Goal: Information Seeking & Learning: Learn about a topic

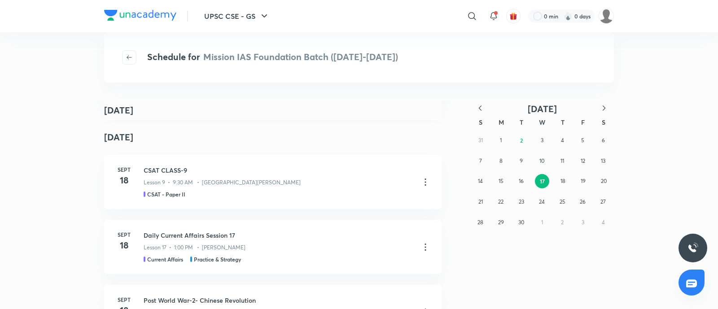
scroll to position [280, 0]
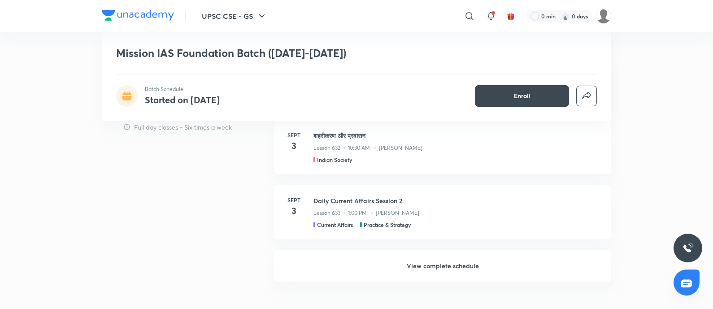
drag, startPoint x: 457, startPoint y: 265, endPoint x: 432, endPoint y: 19, distance: 247.5
click at [457, 265] on h6 "View complete schedule" at bounding box center [442, 265] width 337 height 31
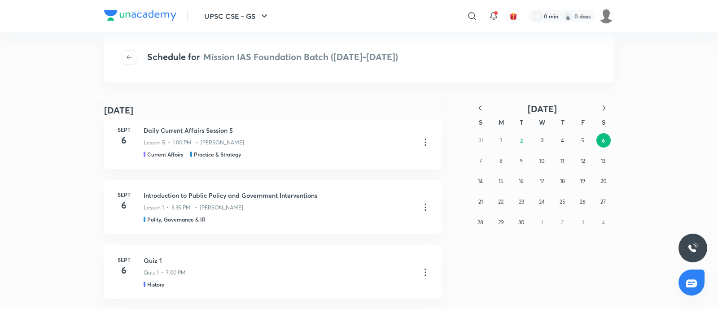
scroll to position [1013, 0]
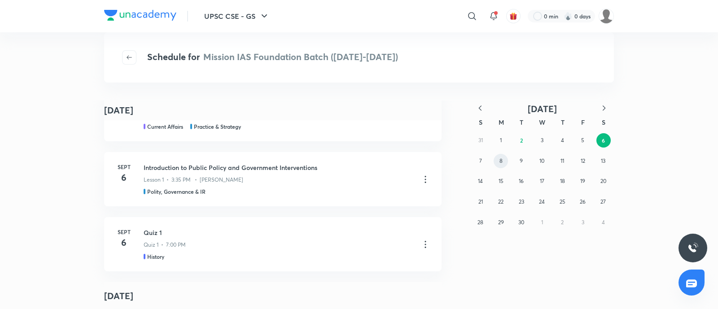
click at [496, 158] on button "8" at bounding box center [500, 161] width 14 height 14
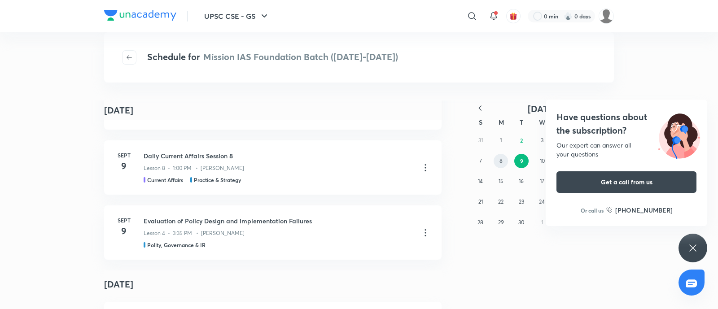
scroll to position [358, 0]
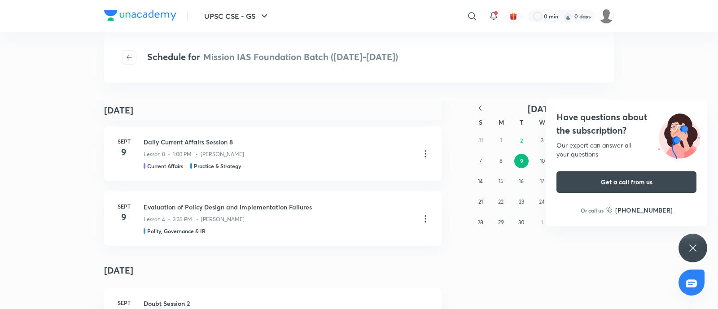
click at [590, 124] on h4 "Have questions about the subscription?" at bounding box center [626, 123] width 140 height 27
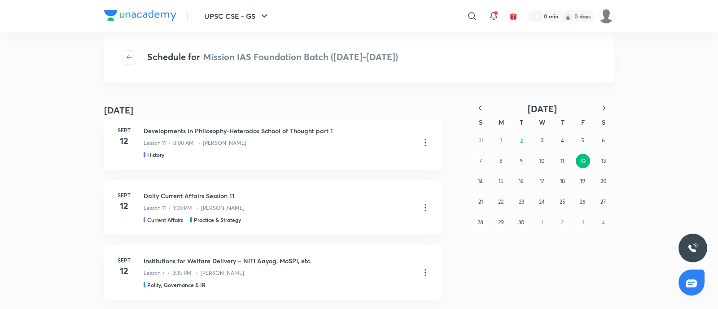
scroll to position [4279, 0]
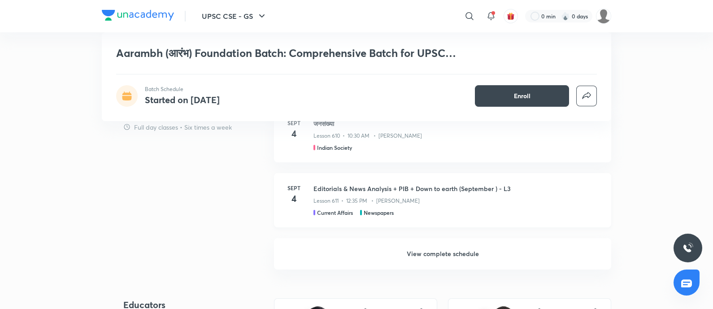
scroll to position [1178, 0]
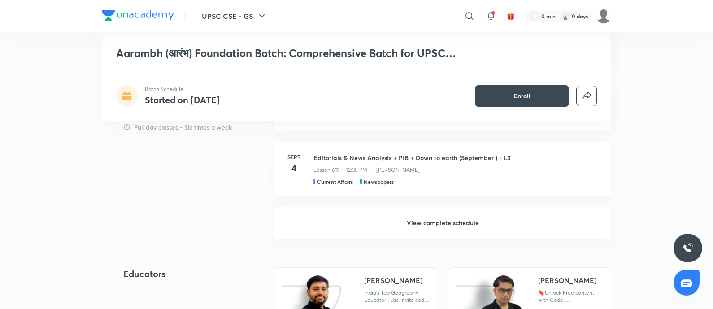
click at [432, 221] on h6 "View complete schedule" at bounding box center [442, 222] width 337 height 31
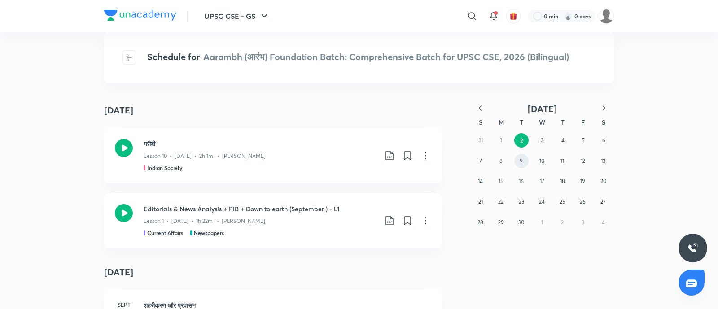
click at [522, 162] on abbr "9" at bounding box center [520, 160] width 3 height 7
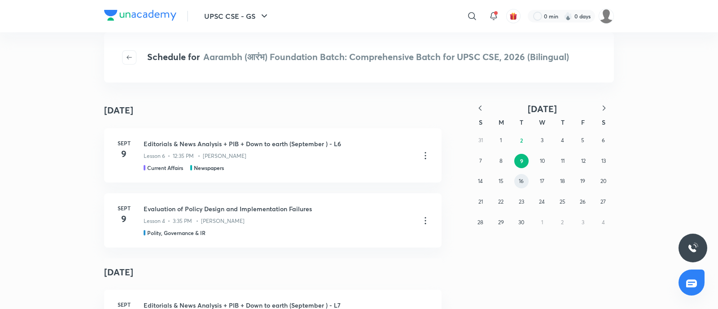
click at [520, 180] on abbr "16" at bounding box center [521, 181] width 5 height 7
click at [519, 200] on abbr "23" at bounding box center [521, 201] width 5 height 7
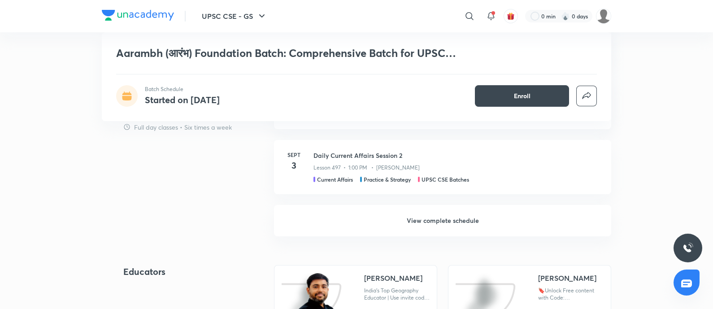
scroll to position [1128, 0]
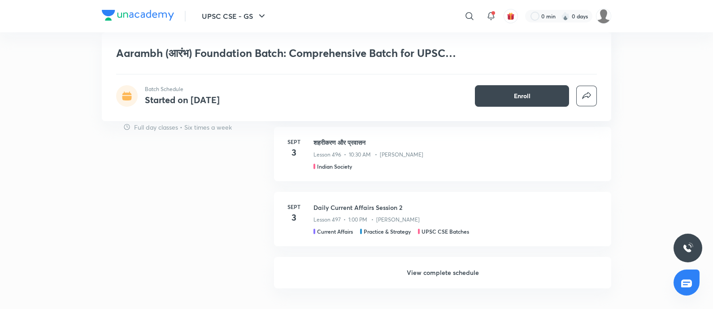
click at [418, 266] on h6 "View complete schedule" at bounding box center [442, 272] width 337 height 31
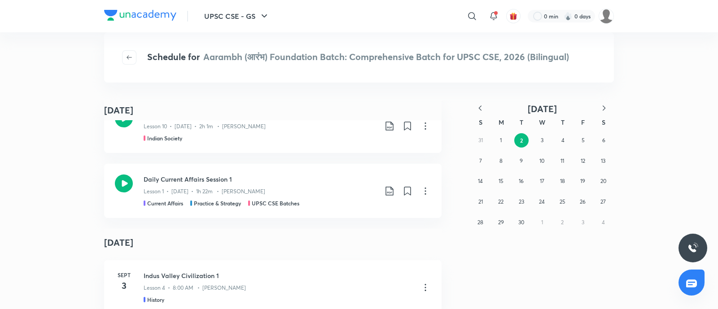
scroll to position [104, 0]
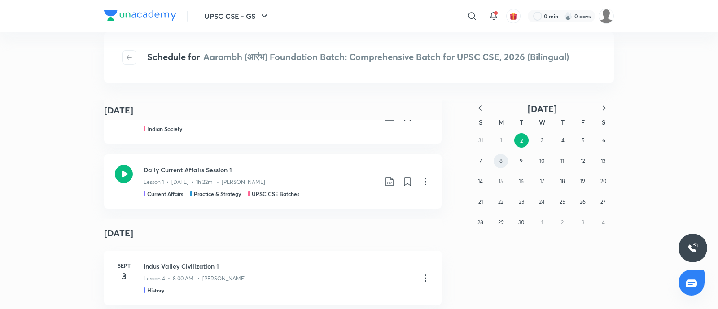
click at [500, 163] on abbr "8" at bounding box center [500, 160] width 3 height 7
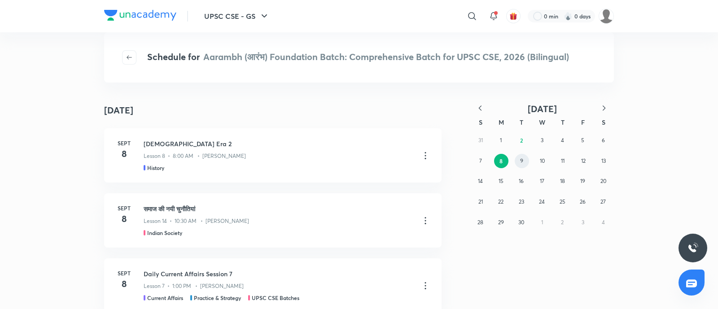
click at [521, 160] on abbr "9" at bounding box center [521, 160] width 3 height 7
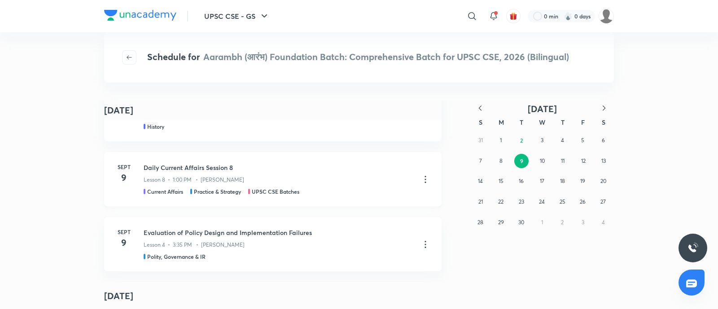
scroll to position [56, 0]
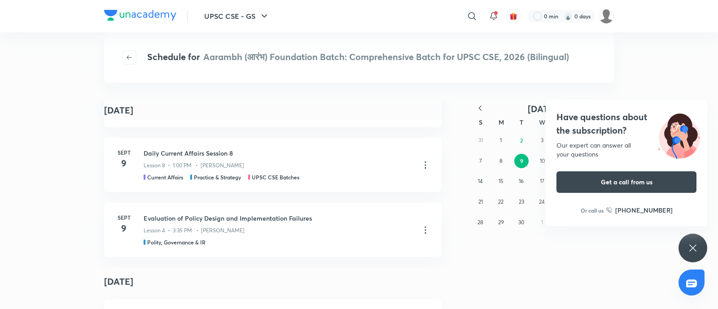
click at [615, 121] on h4 "Have questions about the subscription?" at bounding box center [626, 123] width 140 height 27
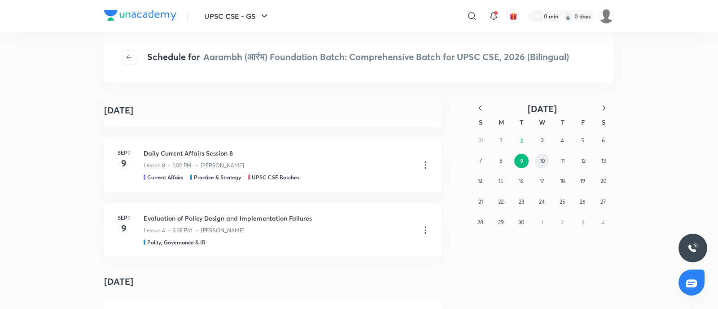
click at [541, 158] on abbr "10" at bounding box center [542, 160] width 5 height 7
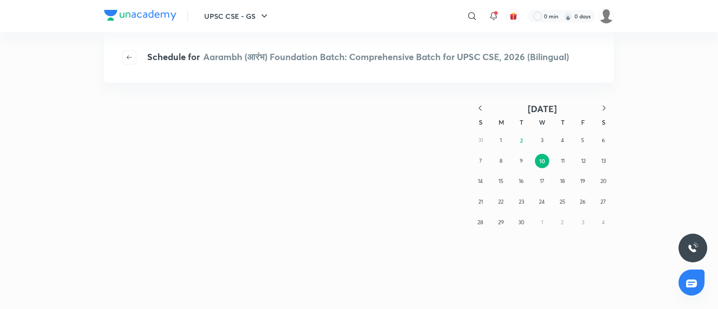
scroll to position [0, 0]
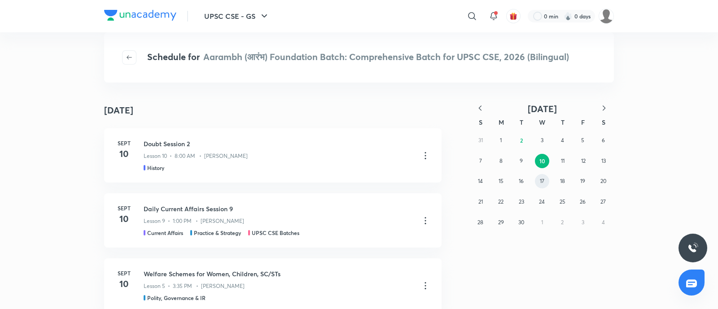
click at [543, 180] on abbr "17" at bounding box center [542, 181] width 4 height 7
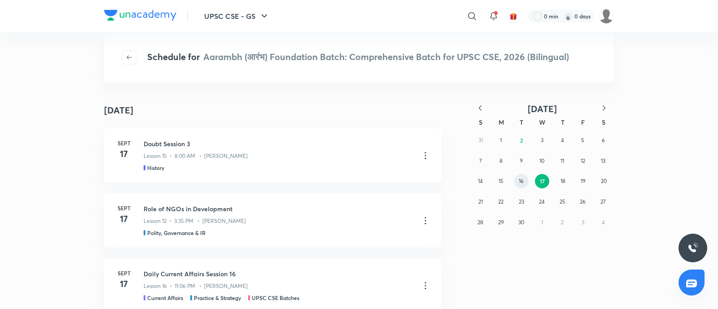
click at [521, 181] on abbr "16" at bounding box center [521, 181] width 5 height 7
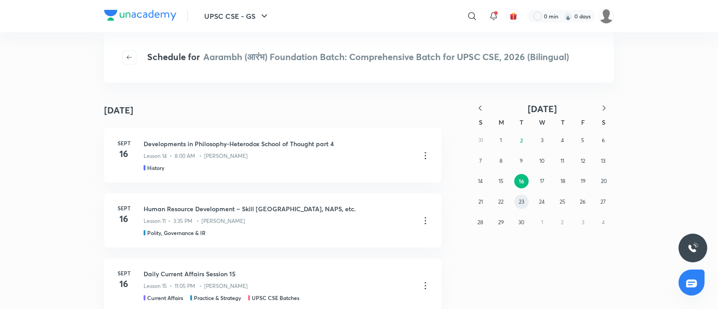
click at [524, 198] on button "23" at bounding box center [521, 202] width 14 height 14
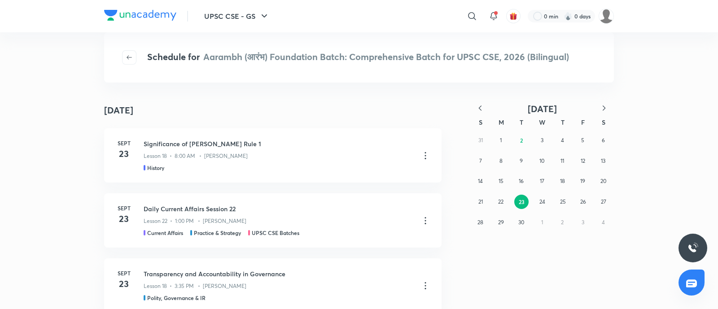
click at [607, 110] on icon "button" at bounding box center [603, 108] width 9 height 9
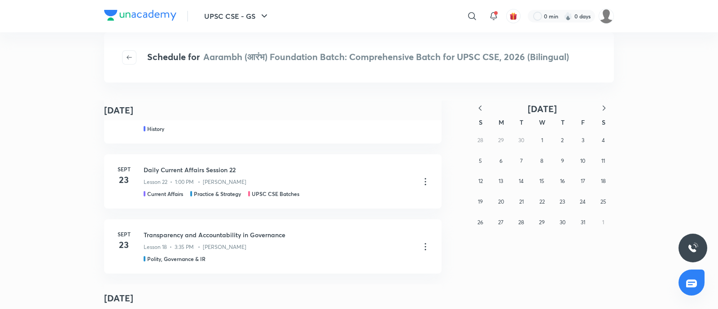
scroll to position [56, 0]
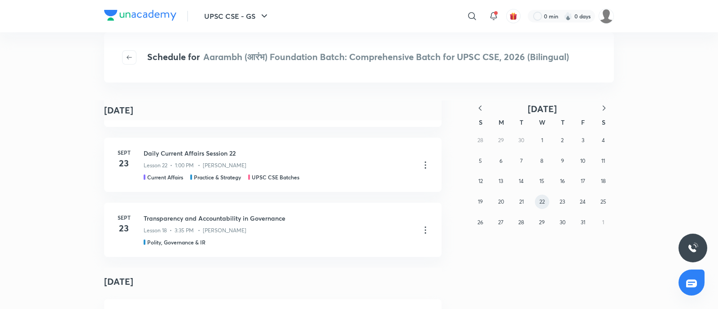
click at [537, 201] on button "22" at bounding box center [542, 202] width 14 height 14
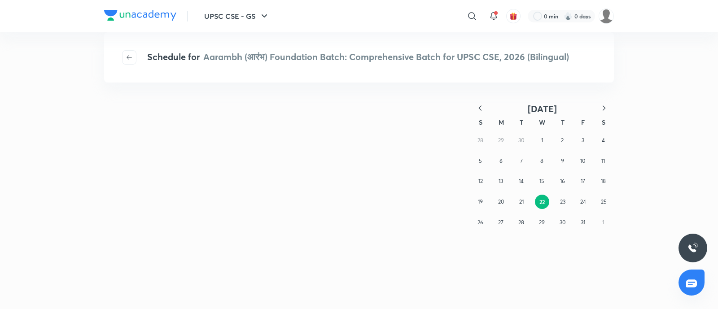
scroll to position [0, 0]
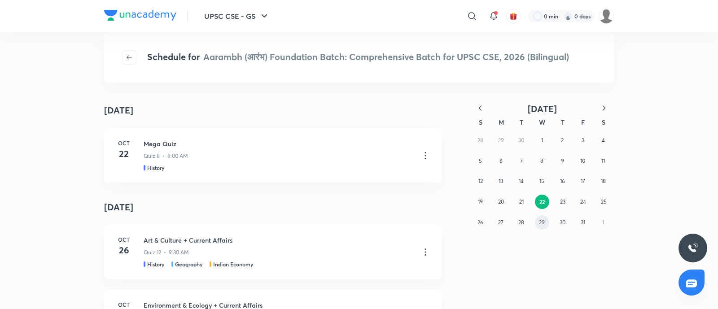
click at [544, 217] on button "29" at bounding box center [542, 222] width 14 height 14
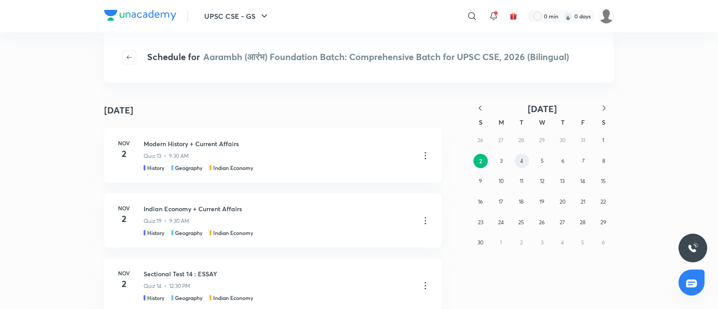
click at [518, 162] on button "4" at bounding box center [522, 161] width 14 height 14
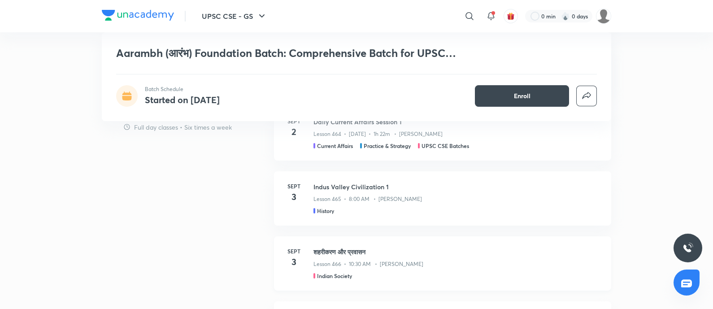
scroll to position [1009, 0]
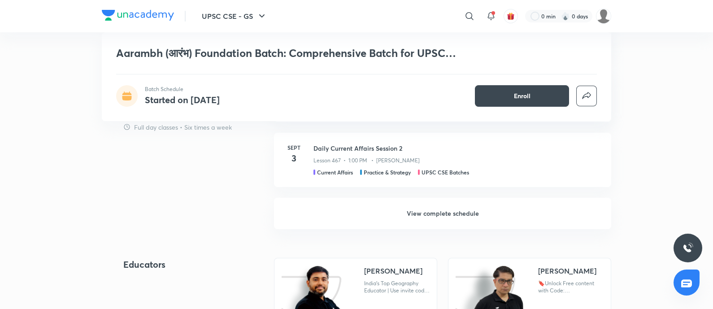
click at [441, 214] on h6 "View complete schedule" at bounding box center [442, 213] width 337 height 31
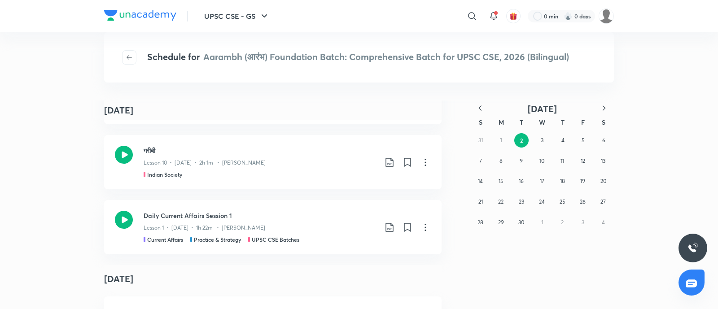
scroll to position [78, 0]
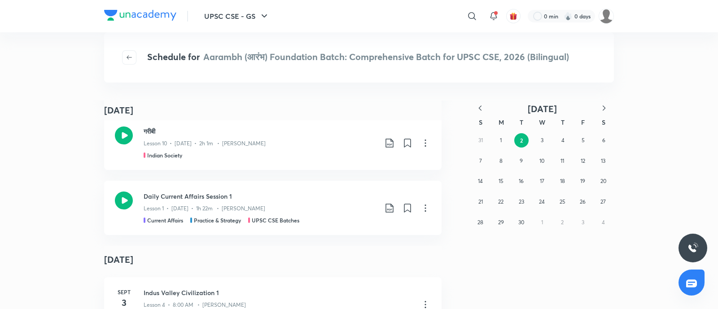
click at [510, 157] on div "31 1 2 3 4 5 6 7 8 9 10 11 12 13 14 15 16 17 18 19 20 21 22 23 24 25 26 27 28 2…" at bounding box center [542, 181] width 144 height 102
click at [520, 163] on abbr "9" at bounding box center [520, 160] width 3 height 7
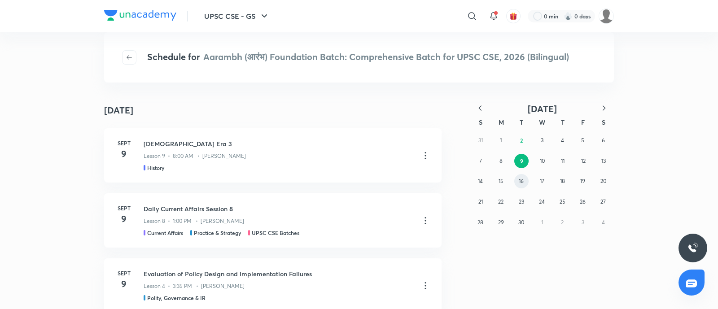
click at [520, 178] on abbr "16" at bounding box center [521, 181] width 5 height 7
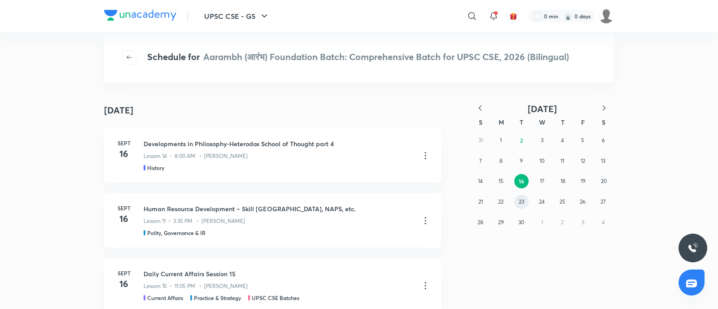
click at [523, 201] on abbr "23" at bounding box center [521, 201] width 5 height 7
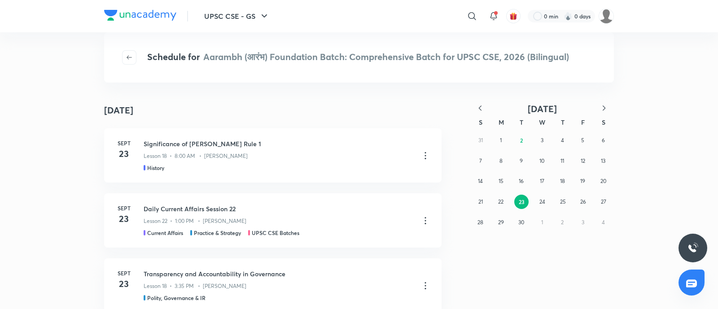
click at [603, 109] on icon "button" at bounding box center [603, 107] width 3 height 5
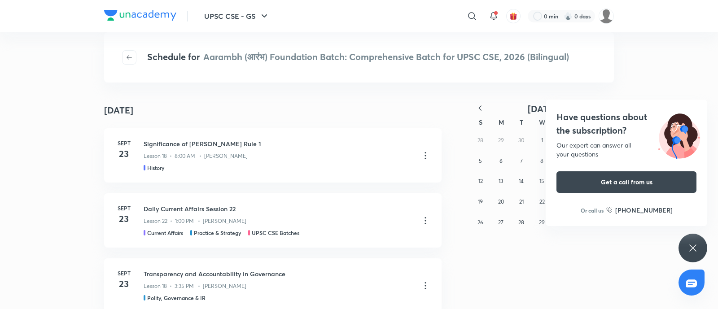
click at [579, 112] on h4 "Have questions about the subscription?" at bounding box center [626, 123] width 140 height 27
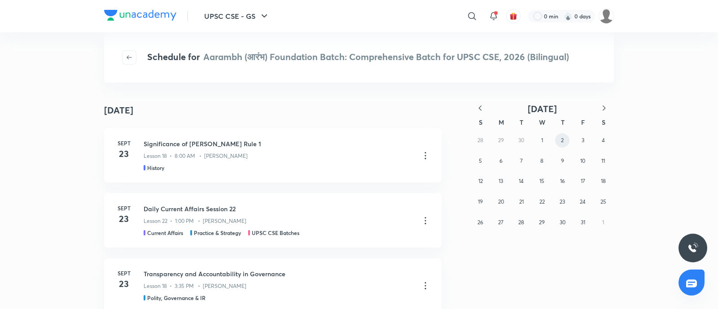
click at [562, 141] on abbr "2" at bounding box center [562, 140] width 3 height 7
click at [590, 142] on div "28 29 30 1 2 3 4 5 6 7 8 9 10 11 12 13 14 15 16 17 18 19 20 21 22 23 24 25 26 2…" at bounding box center [542, 181] width 144 height 102
click at [579, 142] on button "3" at bounding box center [583, 140] width 14 height 14
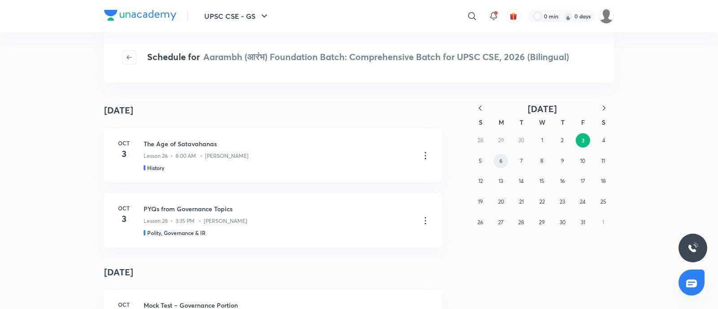
click at [493, 163] on button "6" at bounding box center [500, 161] width 14 height 14
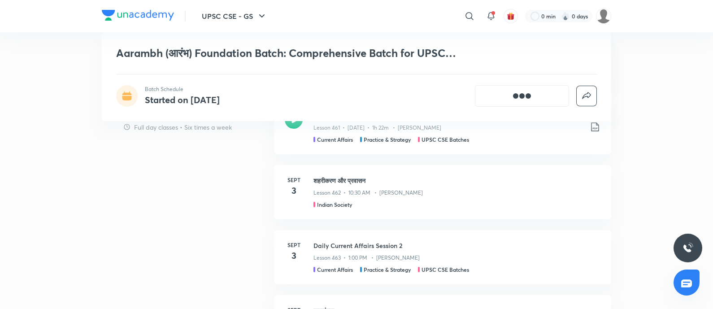
scroll to position [1009, 0]
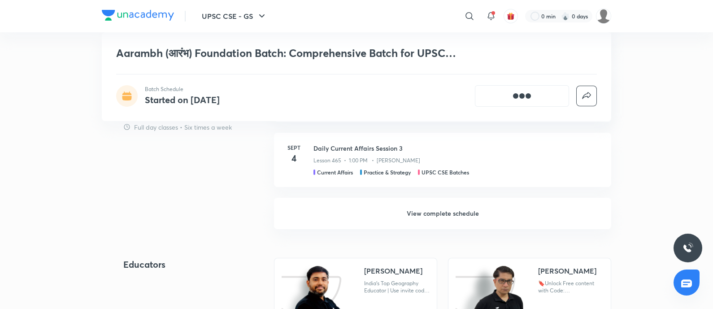
click at [441, 209] on h6 "View complete schedule" at bounding box center [442, 213] width 337 height 31
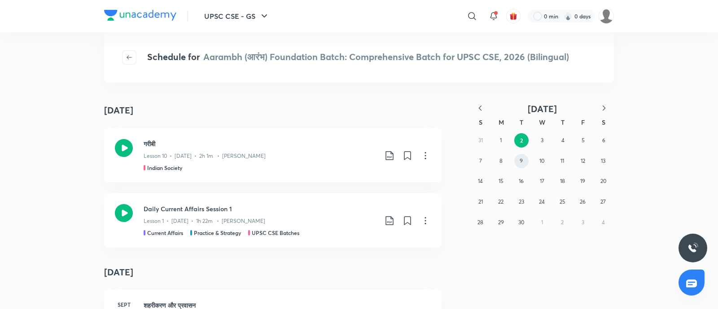
click at [525, 162] on button "9" at bounding box center [521, 161] width 14 height 14
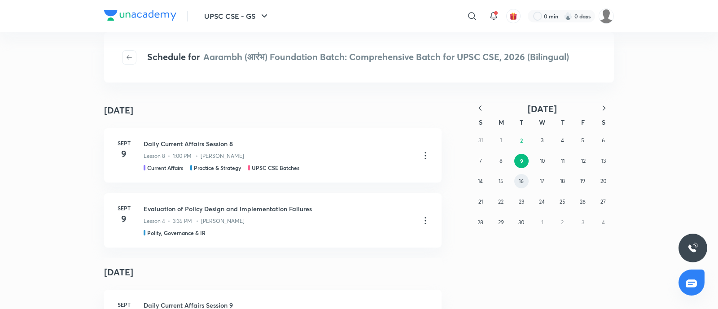
click at [520, 180] on abbr "16" at bounding box center [521, 181] width 5 height 7
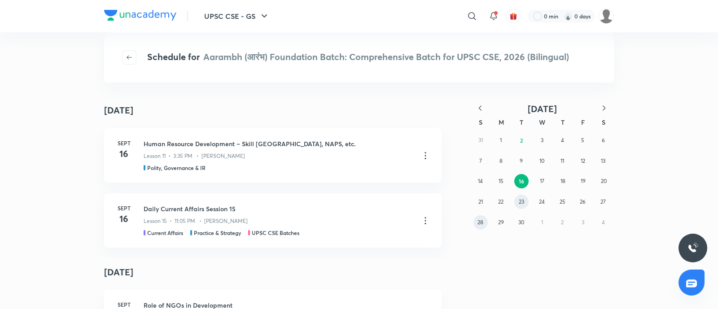
drag, startPoint x: 523, startPoint y: 206, endPoint x: 486, endPoint y: 219, distance: 38.9
click at [523, 205] on button "23" at bounding box center [521, 202] width 14 height 14
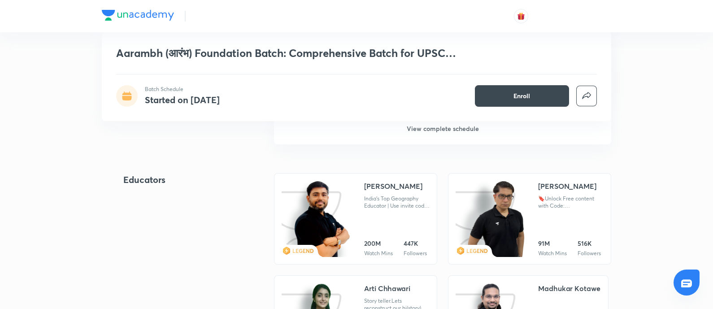
click at [432, 131] on h6 "View complete schedule" at bounding box center [442, 128] width 337 height 31
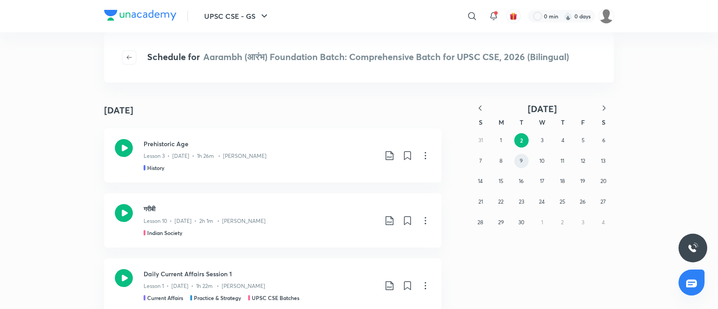
click at [522, 162] on abbr "9" at bounding box center [520, 160] width 3 height 7
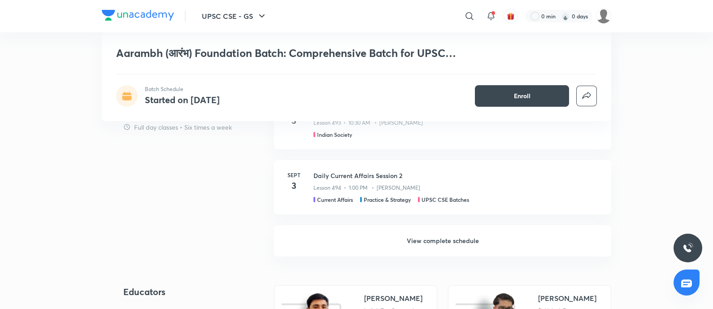
click at [426, 237] on h6 "View complete schedule" at bounding box center [442, 240] width 337 height 31
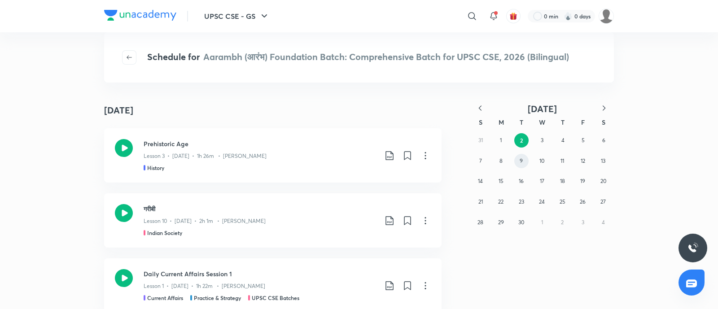
click at [517, 158] on button "9" at bounding box center [521, 161] width 14 height 14
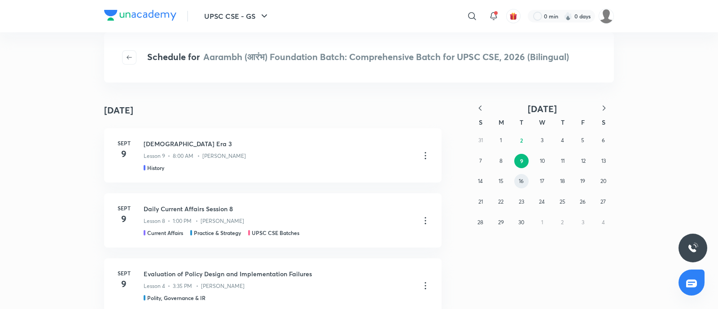
click at [525, 185] on button "16" at bounding box center [521, 181] width 14 height 14
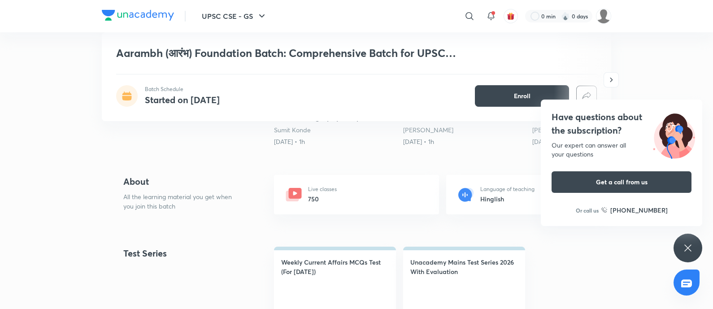
click at [574, 122] on h4 "Have questions about the subscription?" at bounding box center [622, 123] width 140 height 27
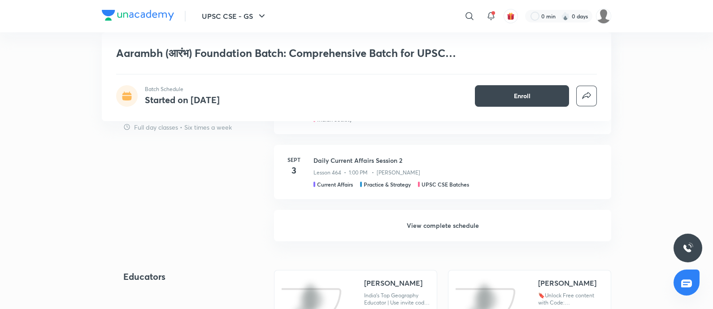
scroll to position [1122, 0]
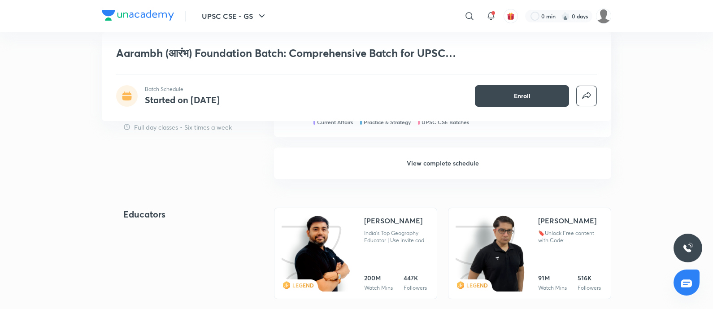
click at [426, 162] on h6 "View complete schedule" at bounding box center [442, 163] width 337 height 31
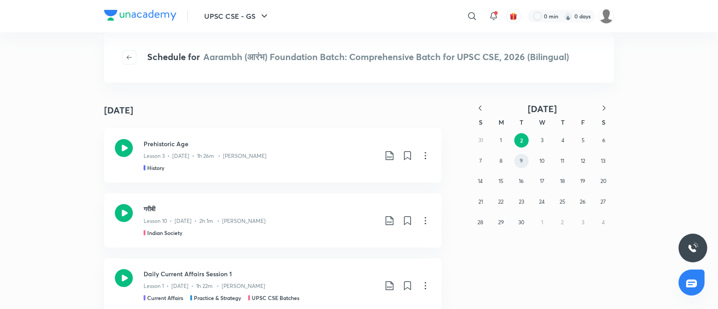
click at [522, 162] on abbr "9" at bounding box center [520, 160] width 3 height 7
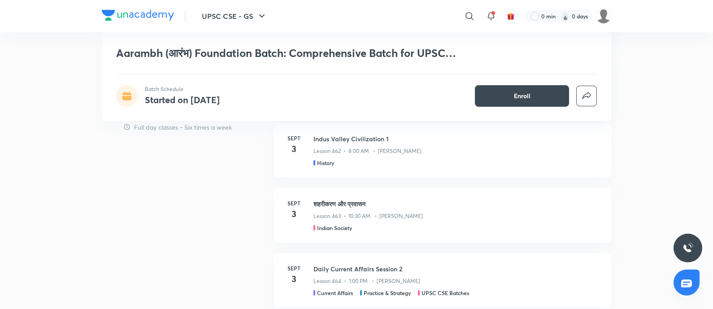
scroll to position [1065, 0]
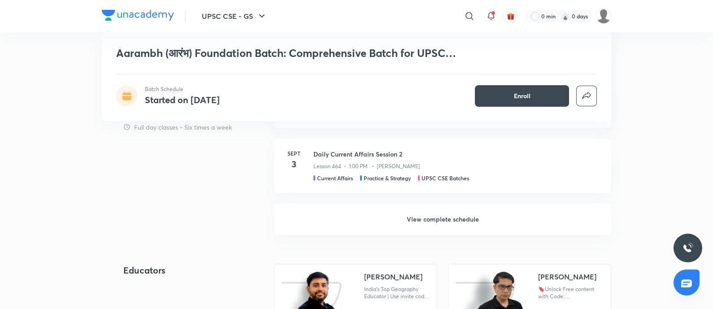
click at [434, 215] on h6 "View complete schedule" at bounding box center [442, 219] width 337 height 31
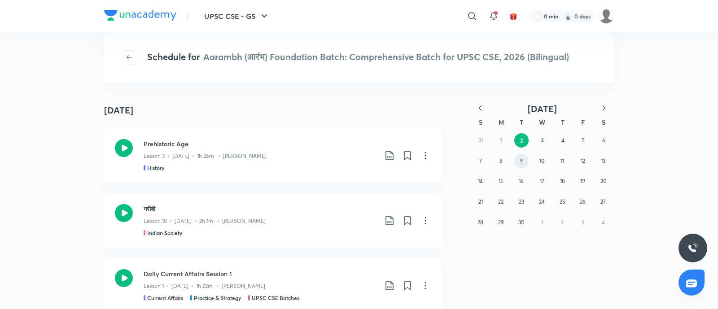
click at [524, 162] on button "9" at bounding box center [521, 161] width 14 height 14
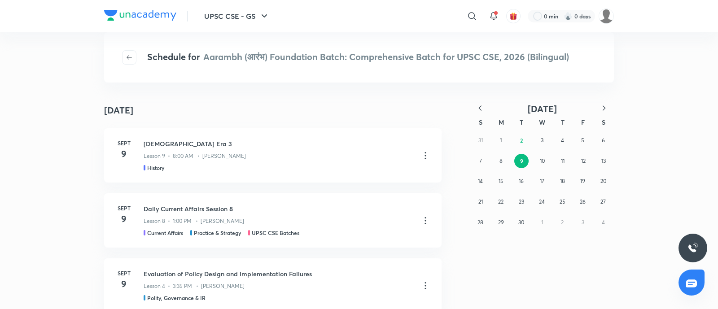
drag, startPoint x: 606, startPoint y: 110, endPoint x: 547, endPoint y: 131, distance: 62.3
click at [606, 109] on icon "button" at bounding box center [603, 108] width 9 height 9
click at [541, 140] on abbr "1" at bounding box center [542, 140] width 2 height 7
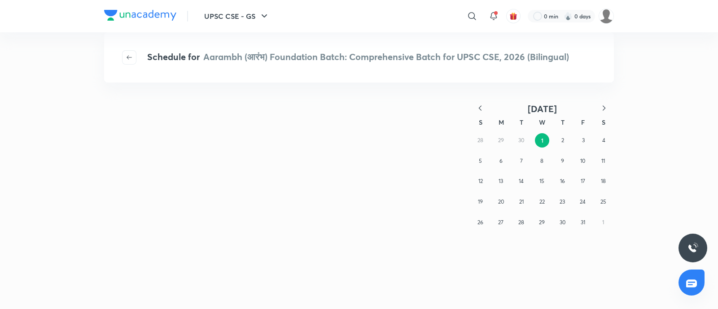
click at [574, 133] on div "28 29 30 1 2 3 4 5 6 7 8 9 10 11 12 13 14 15 16 17 18 19 20 21 22 23 24 25 26 2…" at bounding box center [542, 181] width 144 height 102
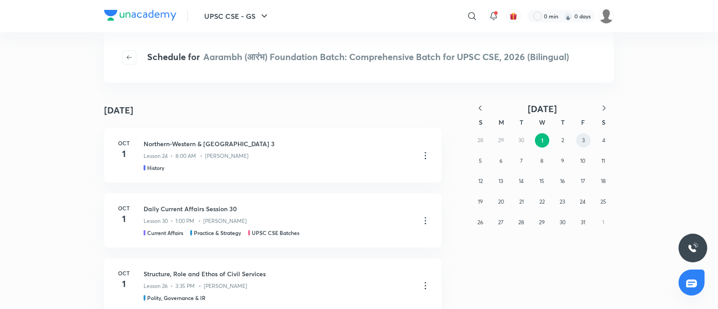
click at [582, 140] on abbr "3" at bounding box center [583, 140] width 3 height 7
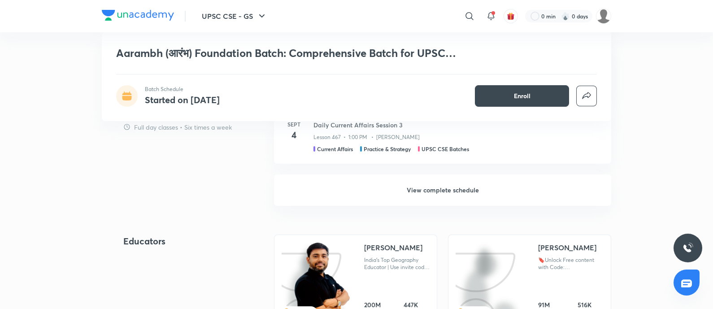
scroll to position [1122, 0]
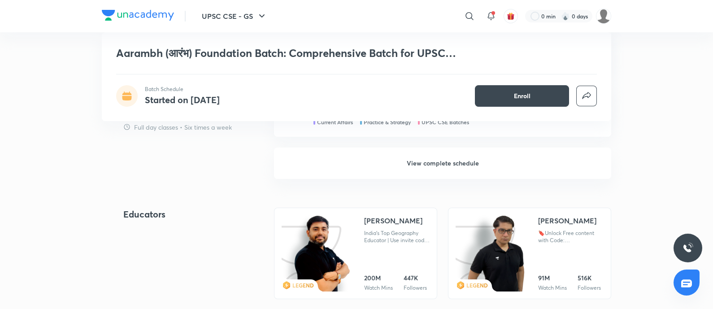
click at [433, 166] on h6 "View complete schedule" at bounding box center [442, 163] width 337 height 31
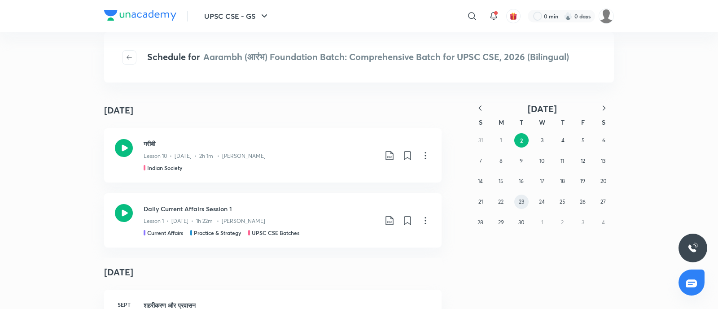
click at [524, 200] on button "23" at bounding box center [521, 202] width 14 height 14
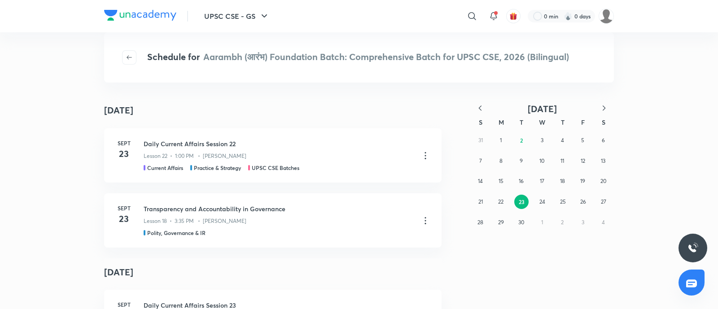
click at [606, 109] on icon "button" at bounding box center [603, 108] width 9 height 9
click at [560, 140] on button "2" at bounding box center [562, 140] width 14 height 14
click at [581, 145] on button "3" at bounding box center [583, 140] width 14 height 14
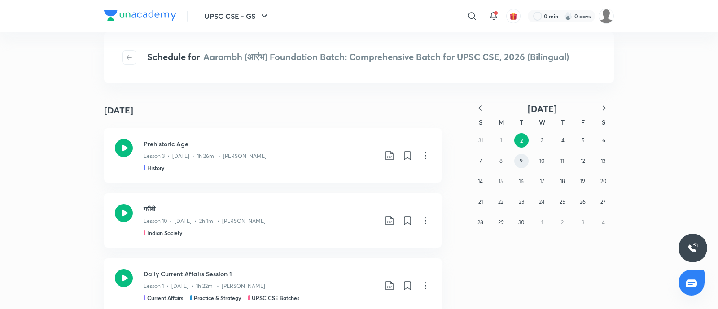
drag, startPoint x: 523, startPoint y: 164, endPoint x: 99, endPoint y: 212, distance: 426.1
click at [521, 164] on abbr "9" at bounding box center [520, 160] width 3 height 7
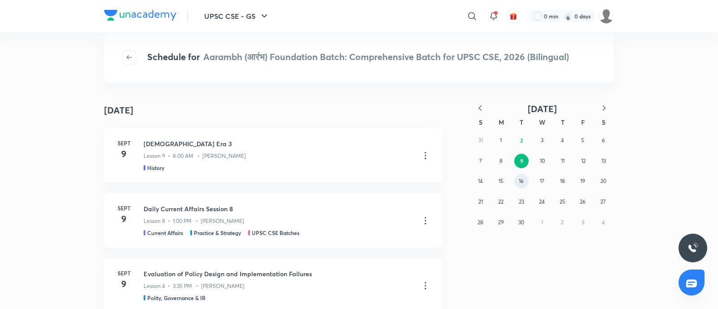
click at [520, 183] on abbr "16" at bounding box center [521, 181] width 5 height 7
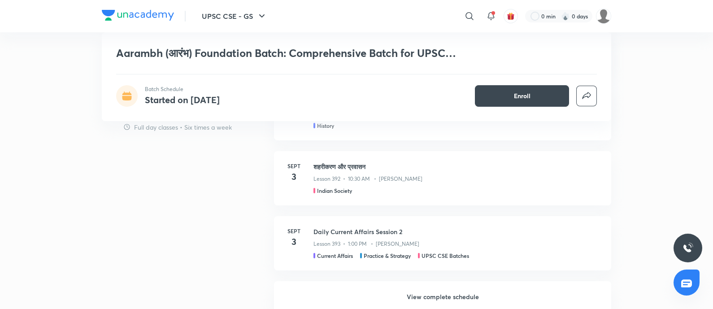
click at [432, 292] on h6 "View complete schedule" at bounding box center [442, 296] width 337 height 31
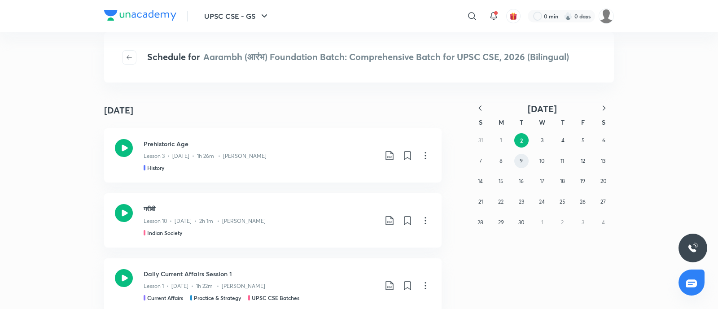
click at [520, 162] on abbr "9" at bounding box center [520, 160] width 3 height 7
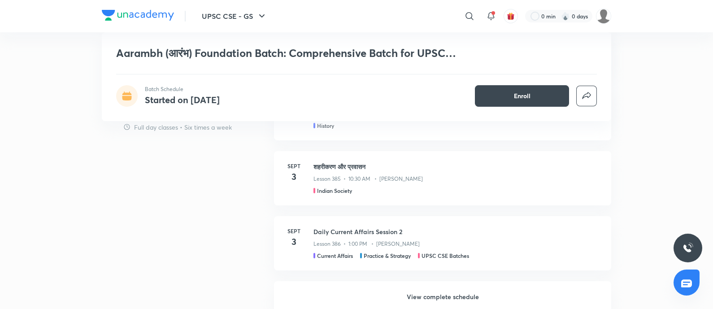
click at [429, 292] on h6 "View complete schedule" at bounding box center [442, 296] width 337 height 31
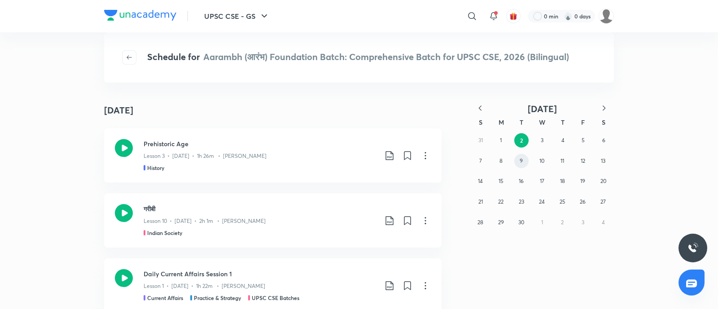
click at [511, 155] on div "31 1 2 3 4 5 6 7 8 9 10 11 12 13 14 15 16 17 18 19 20 21 22 23 24 25 26 27 28 2…" at bounding box center [542, 181] width 144 height 102
click at [518, 159] on button "9" at bounding box center [521, 161] width 14 height 14
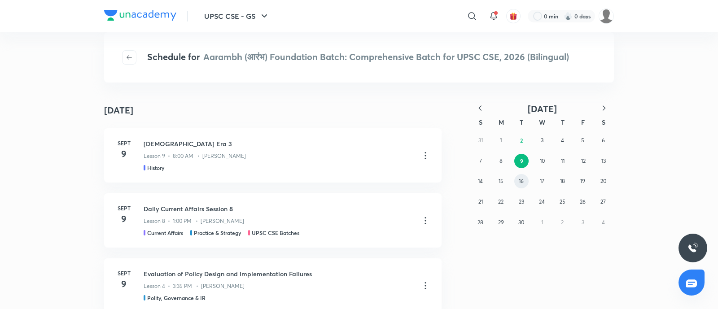
click at [518, 177] on button "16" at bounding box center [521, 181] width 14 height 14
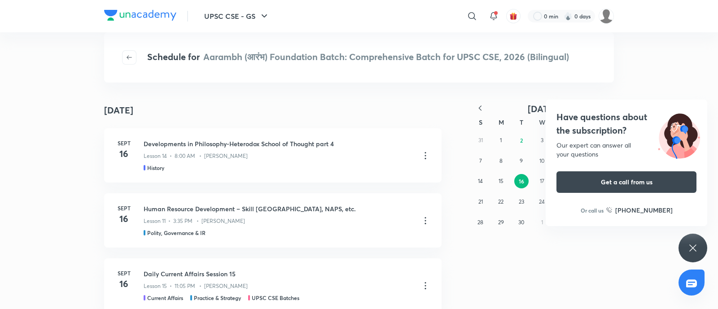
drag, startPoint x: 596, startPoint y: 118, endPoint x: 463, endPoint y: 10, distance: 171.9
click at [596, 118] on h4 "Have questions about the subscription?" at bounding box center [626, 123] width 140 height 27
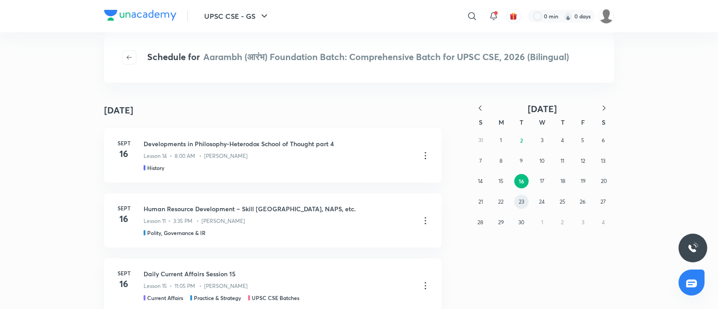
click at [522, 203] on abbr "23" at bounding box center [521, 201] width 5 height 7
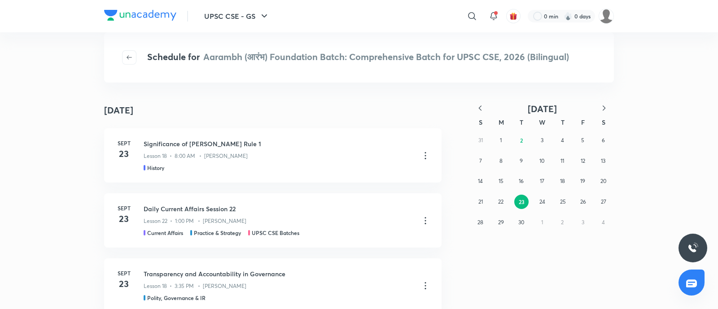
click at [608, 106] on icon "button" at bounding box center [603, 108] width 9 height 9
drag, startPoint x: 516, startPoint y: 159, endPoint x: 492, endPoint y: 173, distance: 27.9
click at [515, 159] on button "7" at bounding box center [521, 161] width 14 height 14
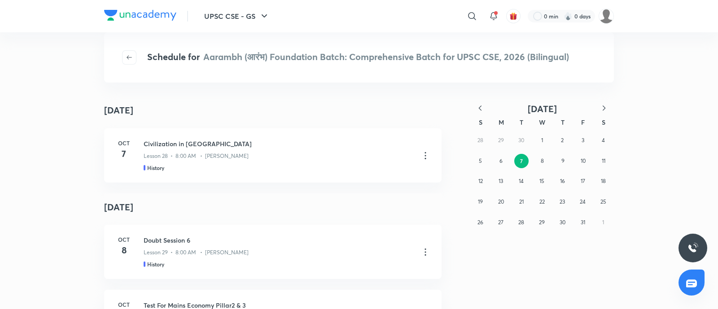
drag, startPoint x: 480, startPoint y: 106, endPoint x: 491, endPoint y: 132, distance: 27.9
click at [480, 106] on icon "button" at bounding box center [480, 108] width 9 height 9
click at [523, 159] on button "9" at bounding box center [521, 161] width 14 height 14
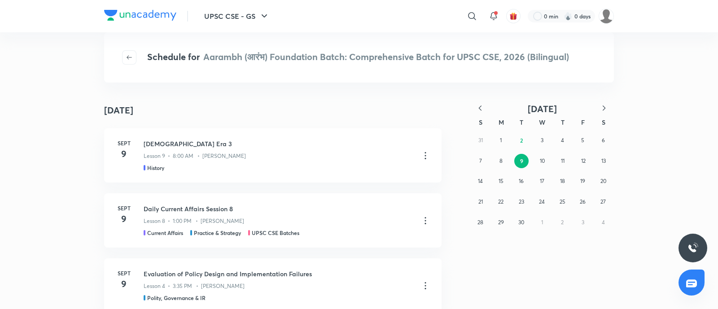
scroll to position [56, 0]
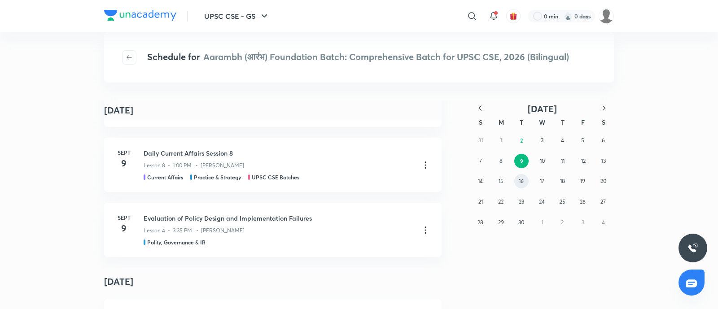
click at [524, 179] on abbr "16" at bounding box center [521, 181] width 5 height 7
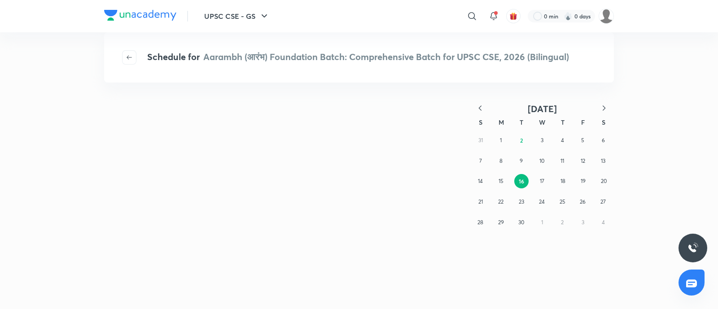
scroll to position [0, 0]
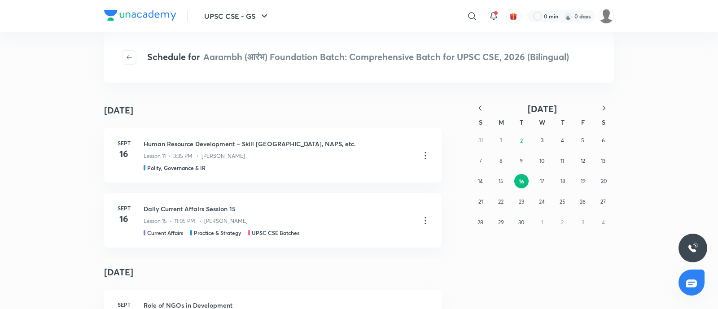
click at [528, 203] on div "31 1 2 3 4 5 6 7 8 9 10 11 12 13 14 15 16 17 18 19 20 21 22 23 24 25 26 27 28 2…" at bounding box center [542, 181] width 144 height 102
drag, startPoint x: 520, startPoint y: 204, endPoint x: 515, endPoint y: 214, distance: 11.4
click at [521, 203] on abbr "23" at bounding box center [521, 201] width 5 height 7
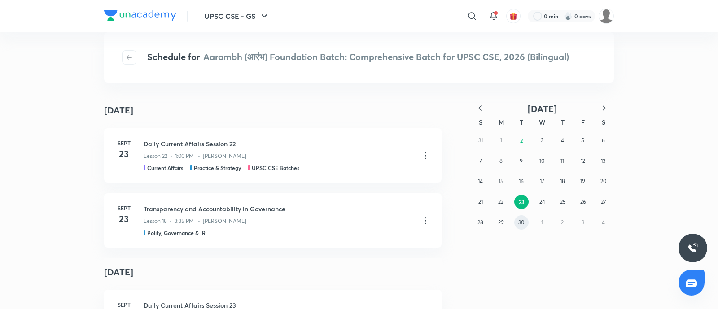
click at [519, 217] on button "30" at bounding box center [521, 222] width 14 height 14
click at [601, 109] on icon "button" at bounding box center [603, 108] width 9 height 9
drag, startPoint x: 525, startPoint y: 164, endPoint x: 90, endPoint y: 207, distance: 437.2
click at [525, 165] on button "7" at bounding box center [521, 161] width 14 height 14
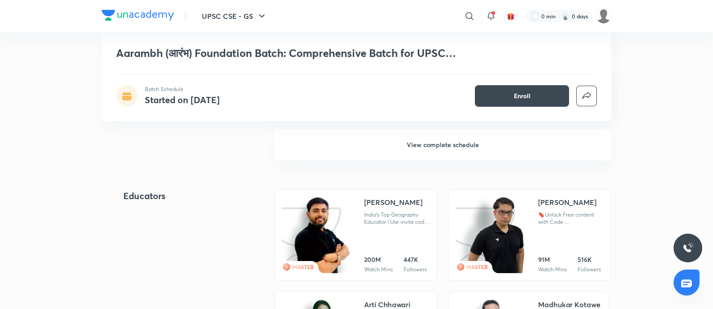
scroll to position [1144, 0]
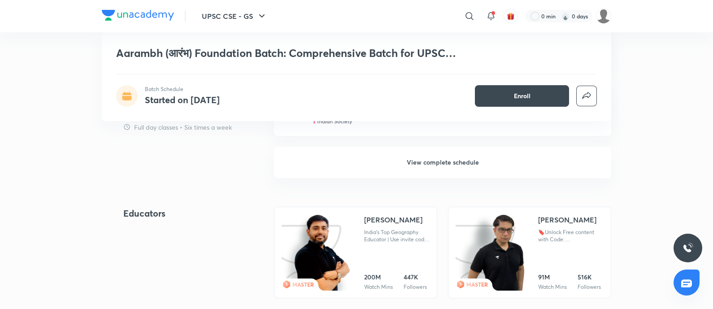
click at [419, 161] on h6 "View complete schedule" at bounding box center [442, 162] width 337 height 31
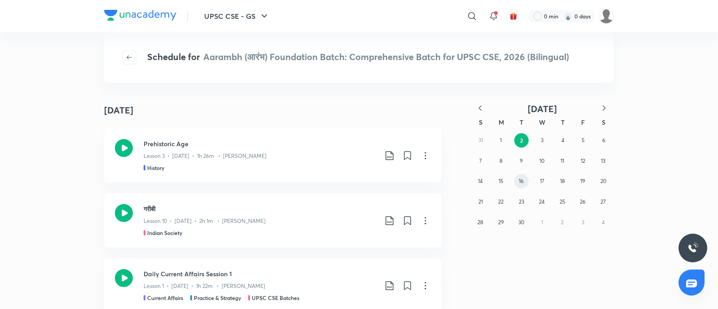
drag, startPoint x: 523, startPoint y: 178, endPoint x: 518, endPoint y: 194, distance: 16.9
click at [523, 178] on abbr "16" at bounding box center [521, 181] width 5 height 7
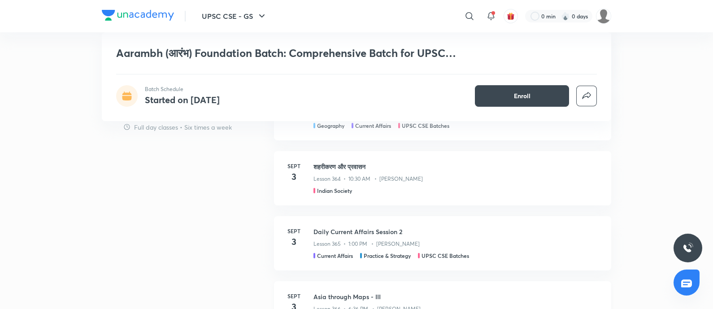
scroll to position [1009, 0]
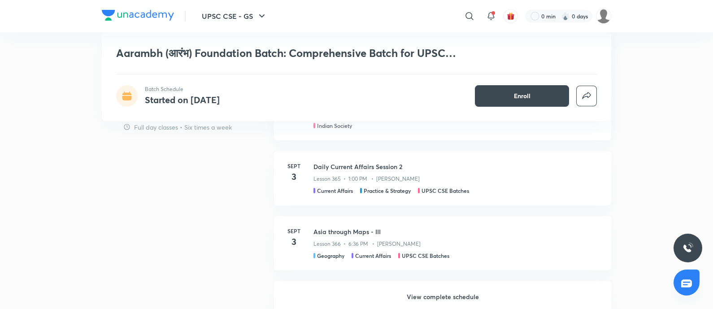
click at [430, 289] on h6 "View complete schedule" at bounding box center [442, 296] width 337 height 31
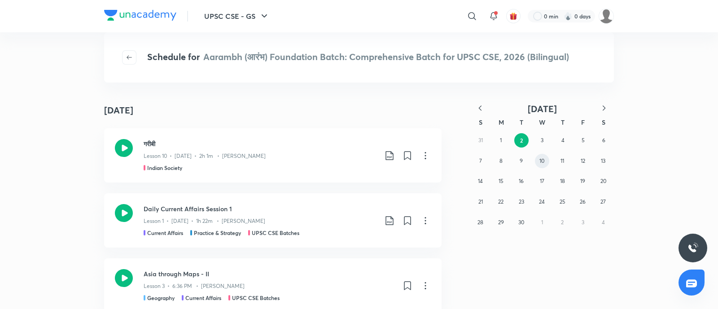
click at [538, 162] on button "10" at bounding box center [542, 161] width 14 height 14
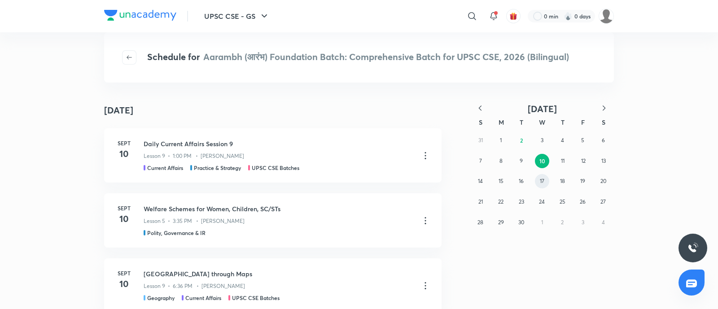
click at [540, 180] on abbr "17" at bounding box center [542, 181] width 4 height 7
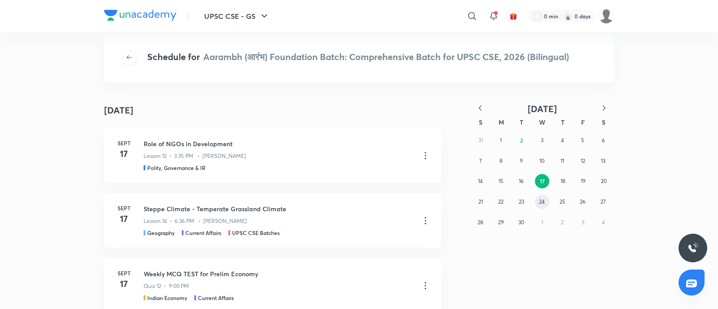
click at [541, 205] on abbr "24" at bounding box center [542, 201] width 6 height 7
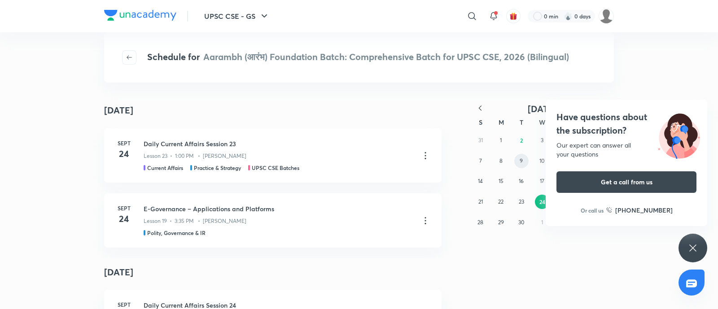
click at [515, 161] on button "9" at bounding box center [521, 161] width 14 height 14
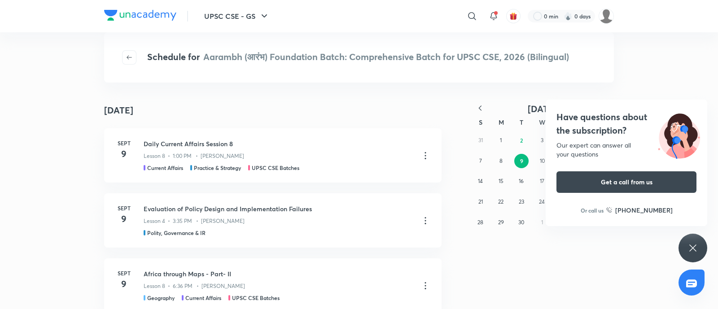
click at [601, 115] on h4 "Have questions about the subscription?" at bounding box center [626, 123] width 140 height 27
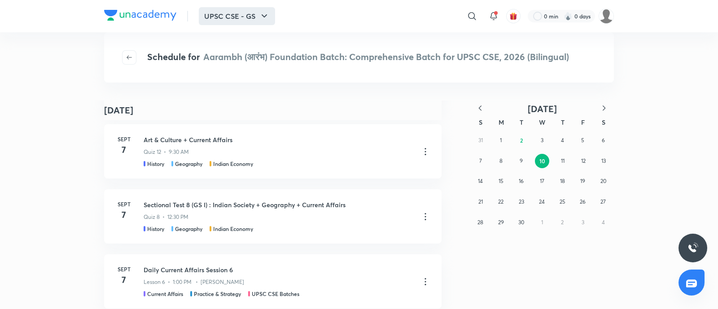
scroll to position [2595, 0]
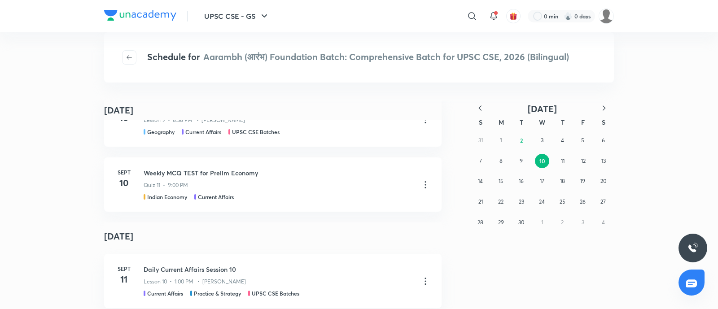
click at [512, 164] on div "31 1 2 3 4 5 6 7 8 9 10 11 12 13 14 15 16 17 18 19 20 21 22 23 24 25 26 27 28 2…" at bounding box center [542, 181] width 144 height 102
click at [519, 162] on button "9" at bounding box center [521, 161] width 14 height 14
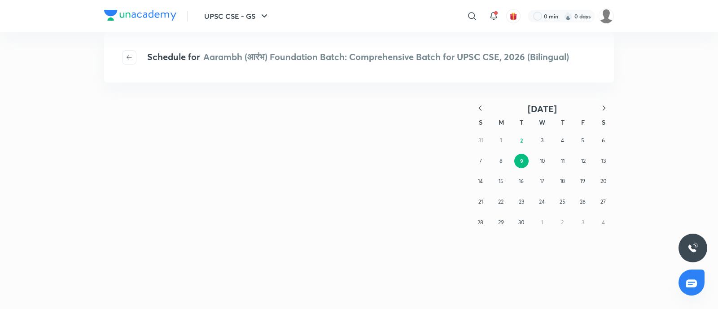
scroll to position [0, 0]
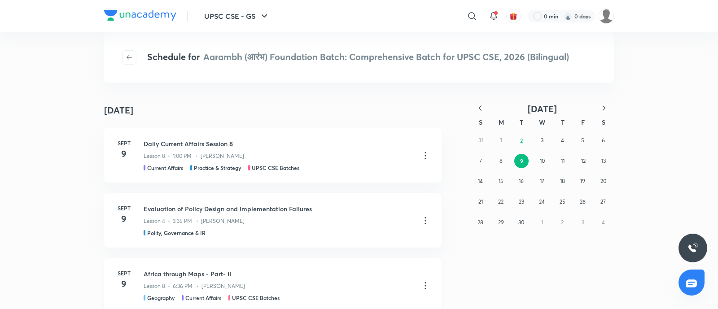
click at [423, 288] on icon at bounding box center [425, 285] width 11 height 11
click at [352, 294] on p "Go to course page" at bounding box center [356, 293] width 53 height 9
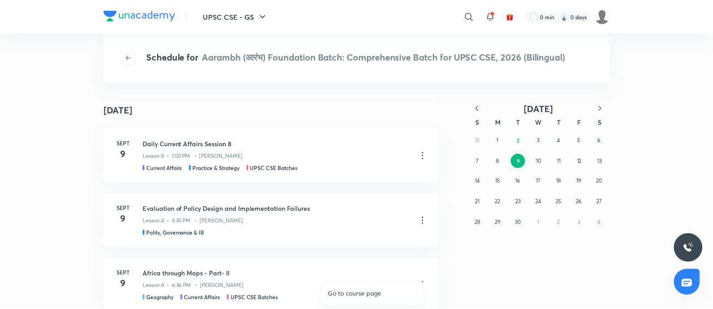
scroll to position [12, 0]
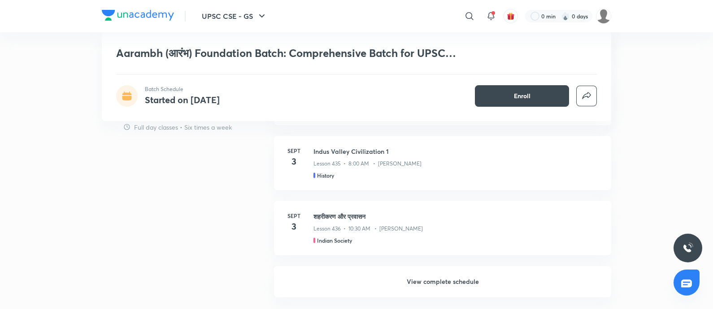
scroll to position [1065, 0]
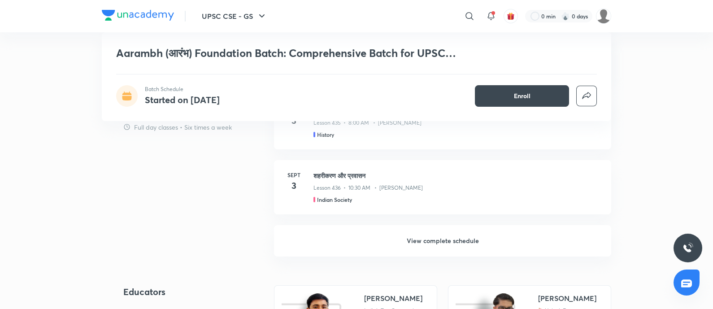
click at [430, 240] on h6 "View complete schedule" at bounding box center [442, 240] width 337 height 31
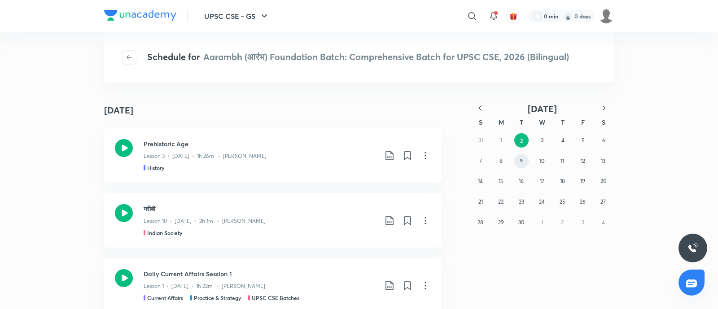
click at [523, 162] on button "9" at bounding box center [521, 161] width 14 height 14
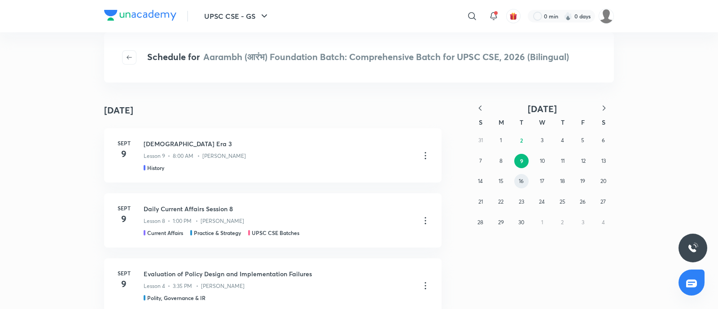
click at [518, 184] on button "16" at bounding box center [521, 181] width 14 height 14
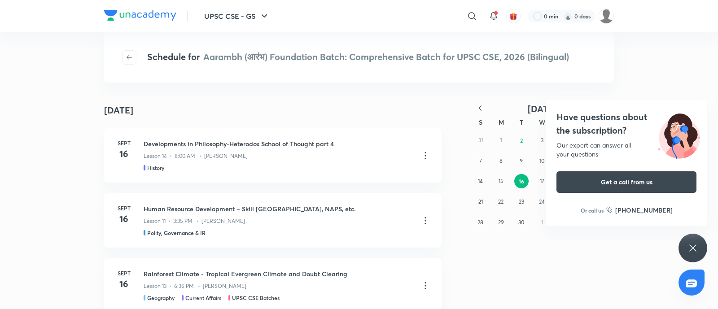
click at [598, 120] on h4 "Have questions about the subscription?" at bounding box center [626, 123] width 140 height 27
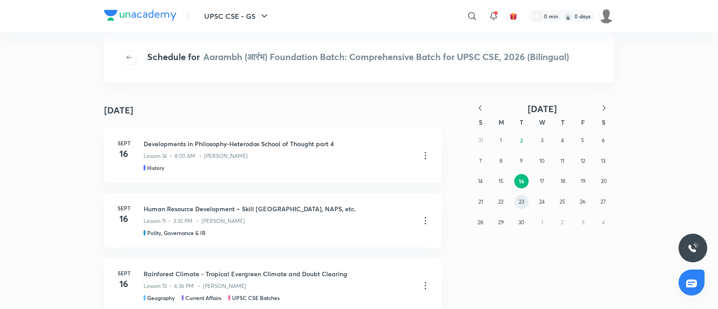
click at [524, 202] on button "23" at bounding box center [521, 202] width 14 height 14
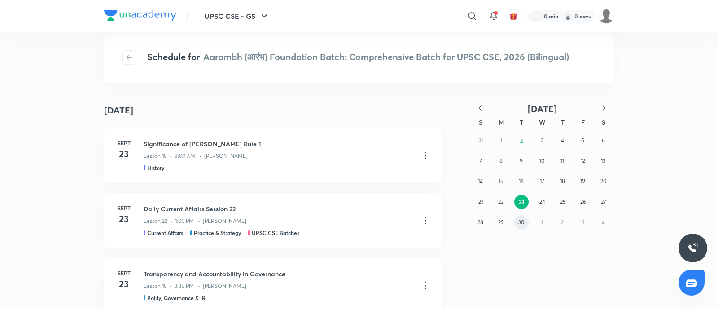
click at [518, 221] on abbr "30" at bounding box center [521, 222] width 6 height 7
click at [607, 107] on icon "button" at bounding box center [603, 108] width 9 height 9
click at [585, 135] on button "3" at bounding box center [583, 140] width 14 height 14
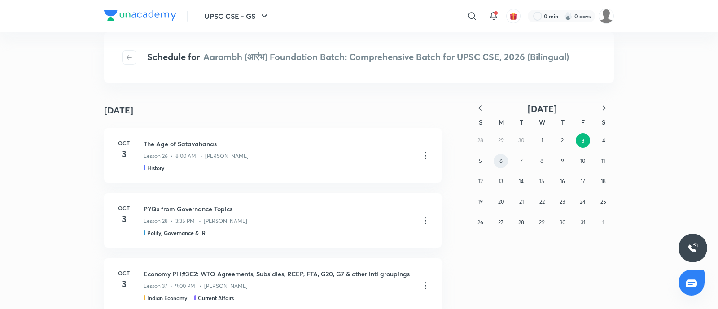
click at [505, 161] on button "6" at bounding box center [500, 161] width 14 height 14
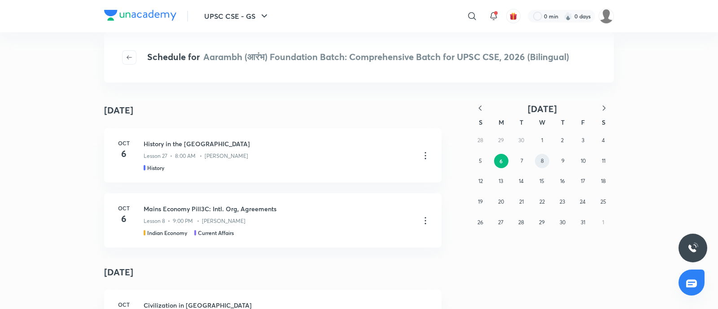
click at [537, 161] on button "8" at bounding box center [542, 161] width 14 height 14
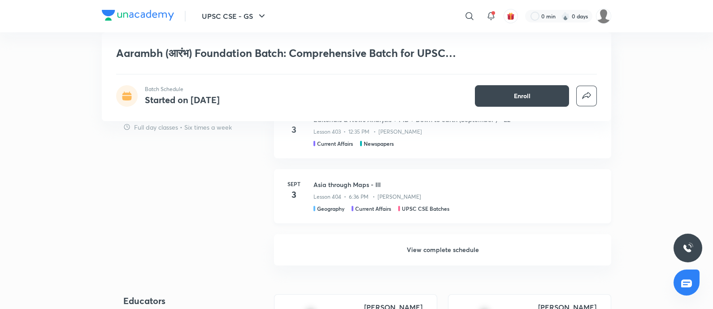
scroll to position [954, 0]
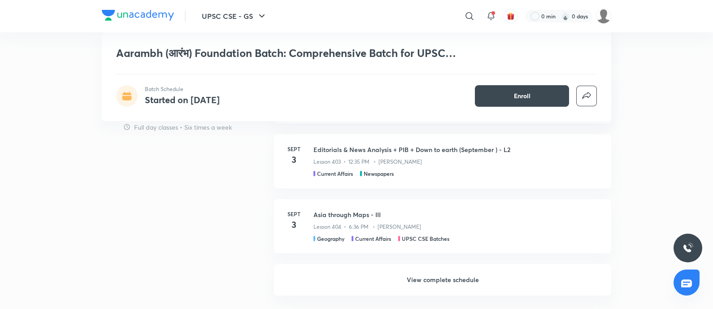
click at [444, 284] on h6 "View complete schedule" at bounding box center [442, 279] width 337 height 31
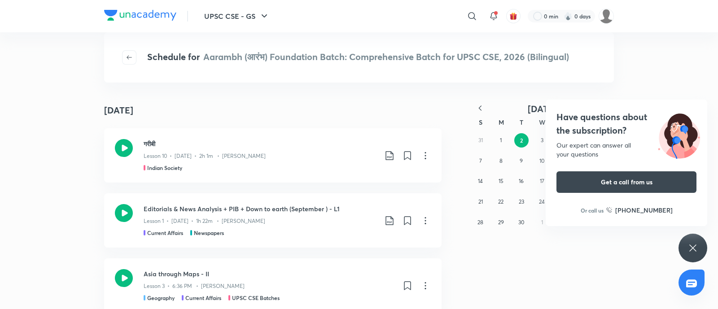
click at [602, 111] on h4 "Have questions about the subscription?" at bounding box center [626, 123] width 140 height 27
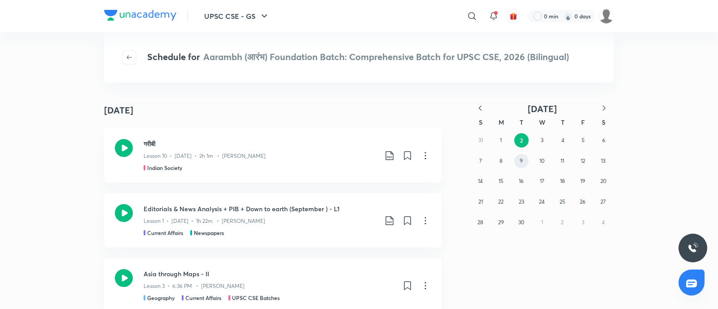
click at [518, 158] on button "9" at bounding box center [521, 161] width 14 height 14
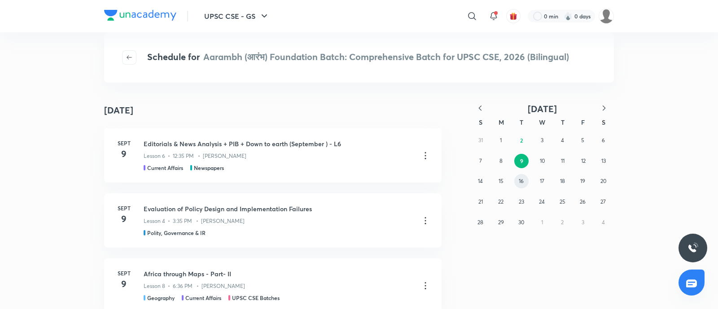
click at [520, 183] on abbr "16" at bounding box center [521, 181] width 5 height 7
click at [519, 198] on abbr "23" at bounding box center [521, 201] width 5 height 7
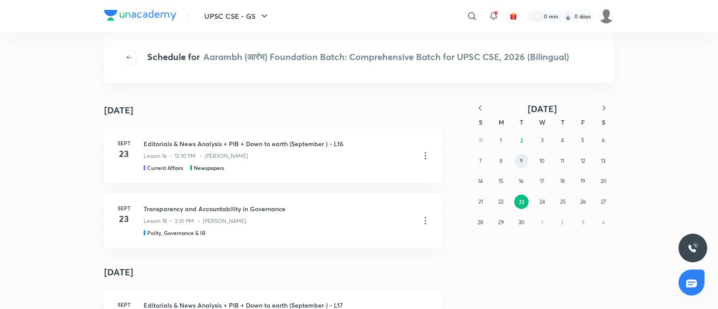
click at [518, 161] on button "9" at bounding box center [521, 161] width 14 height 14
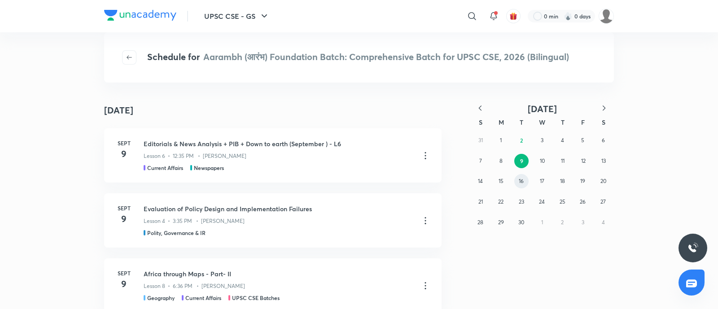
click at [521, 179] on abbr "16" at bounding box center [521, 181] width 5 height 7
click at [519, 201] on abbr "23" at bounding box center [521, 201] width 5 height 7
